Goal: Obtain resource: Download file/media

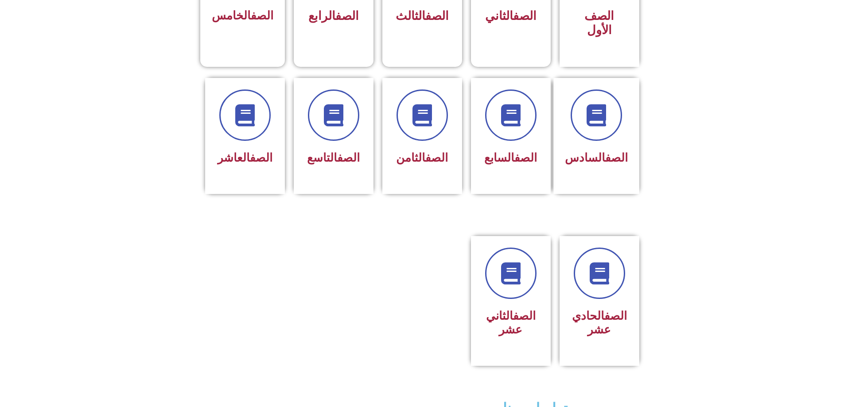
scroll to position [443, 0]
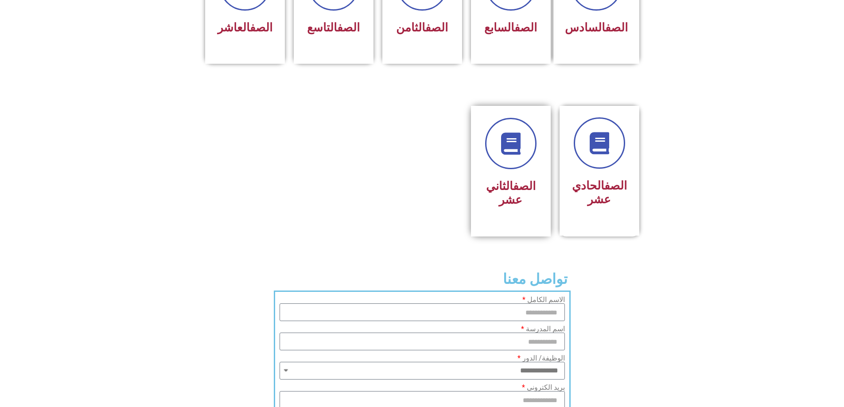
click at [507, 180] on h3 "الصف الثاني عشر" at bounding box center [511, 193] width 56 height 27
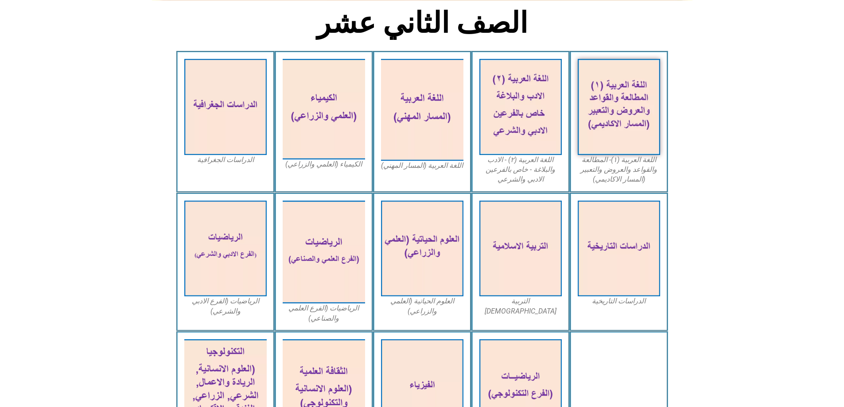
scroll to position [222, 0]
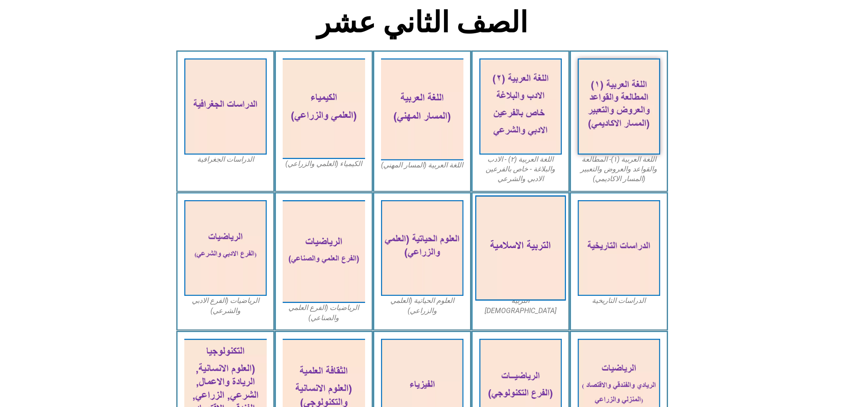
click at [515, 215] on img at bounding box center [520, 248] width 91 height 106
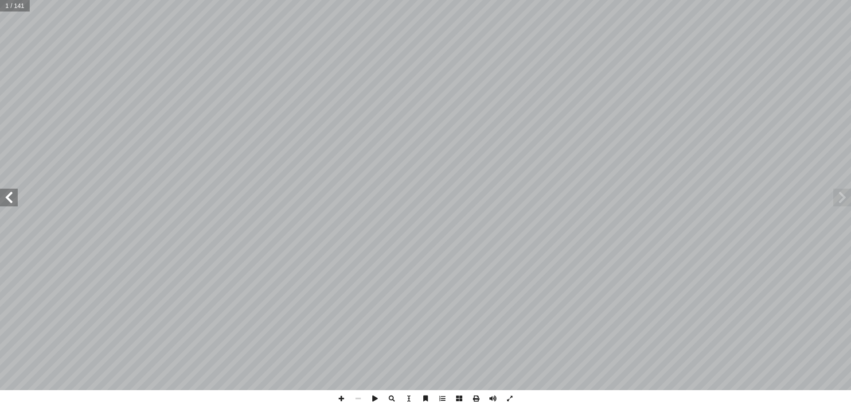
click at [4, 197] on span at bounding box center [9, 198] width 18 height 18
click at [9, 199] on span at bounding box center [9, 198] width 18 height 18
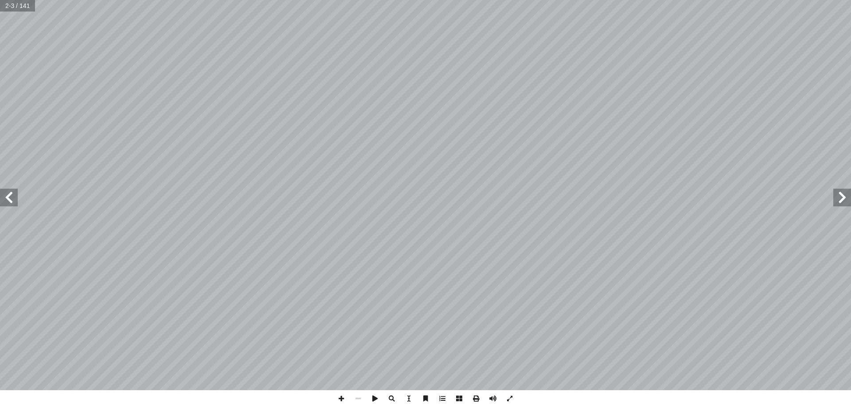
click at [9, 199] on span at bounding box center [9, 198] width 18 height 18
click at [473, 398] on span at bounding box center [476, 399] width 17 height 17
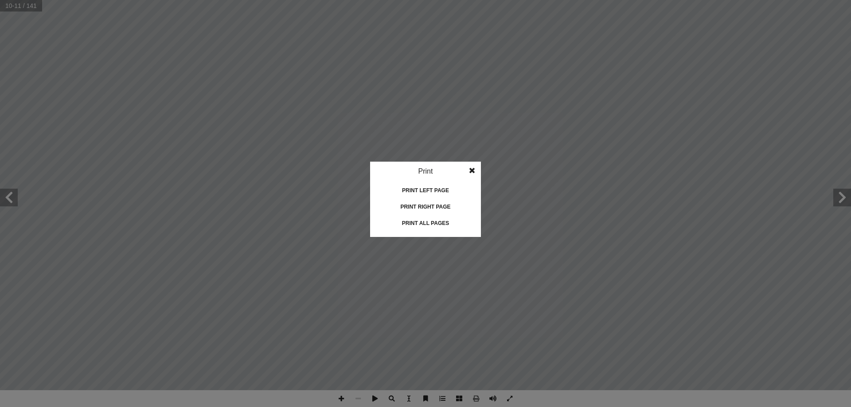
click at [434, 226] on div "Print all pages" at bounding box center [425, 223] width 89 height 14
